Goal: Task Accomplishment & Management: Complete application form

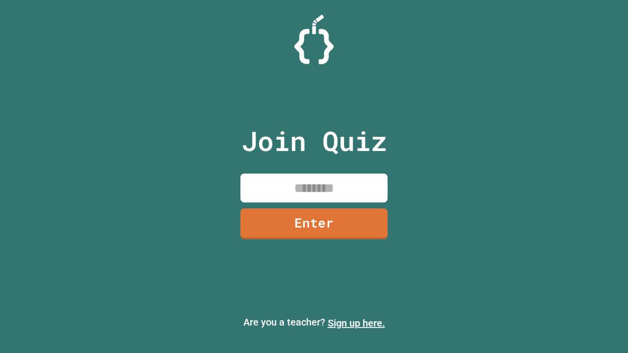
click at [356, 323] on link "Sign up here." at bounding box center [356, 323] width 57 height 12
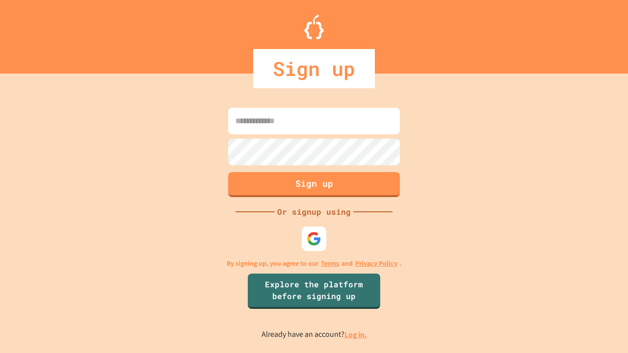
click at [356, 335] on link "Log in." at bounding box center [355, 335] width 23 height 10
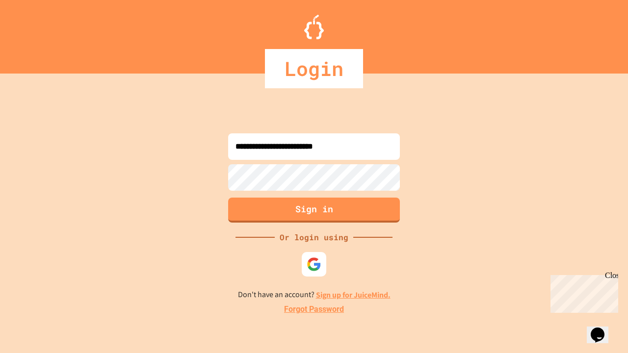
type input "**********"
